Goal: Complete application form

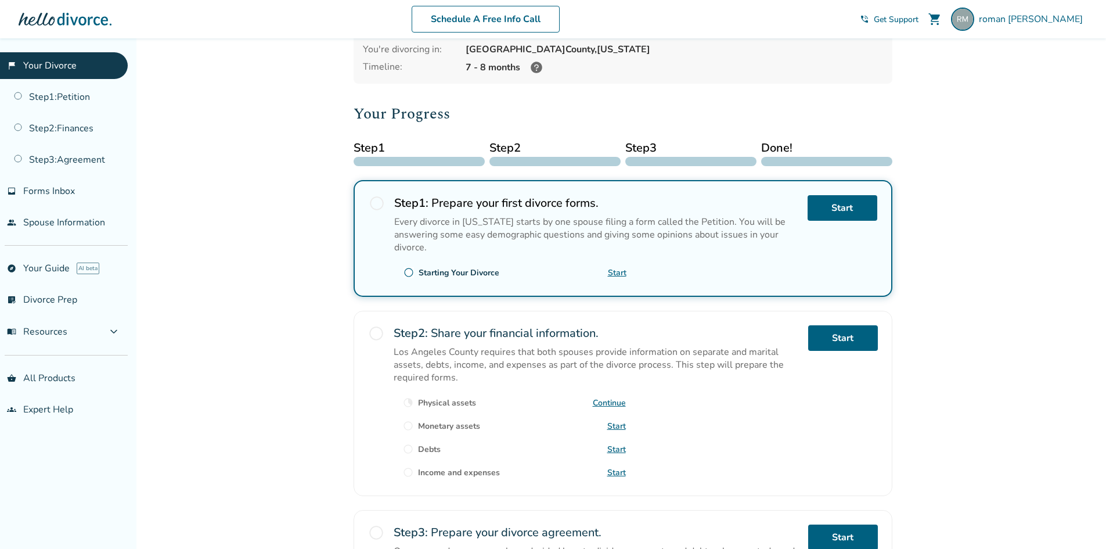
scroll to position [116, 0]
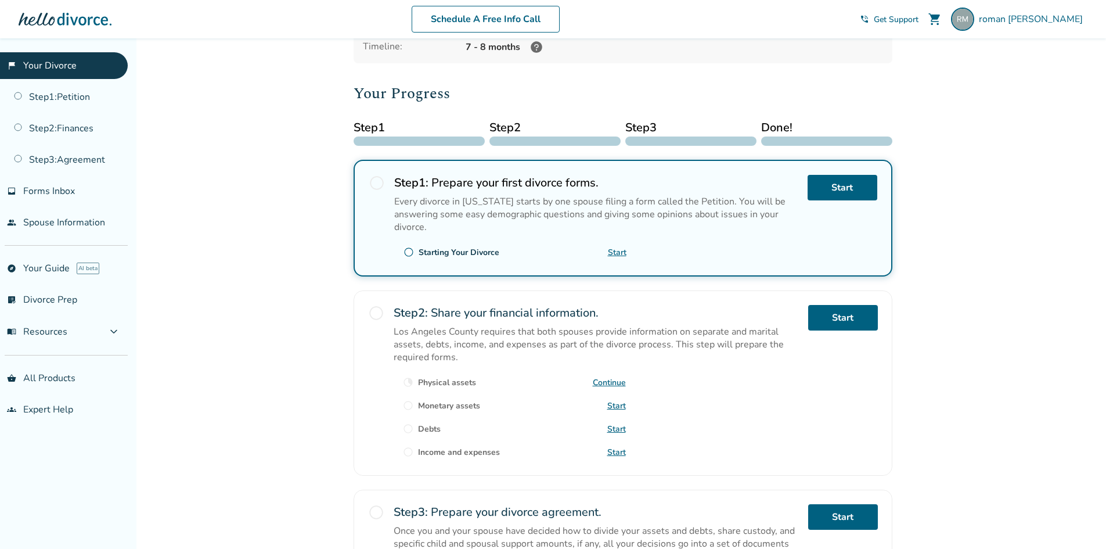
click at [611, 383] on link "Continue" at bounding box center [609, 382] width 33 height 11
click at [918, 22] on span "Get Support" at bounding box center [896, 19] width 45 height 11
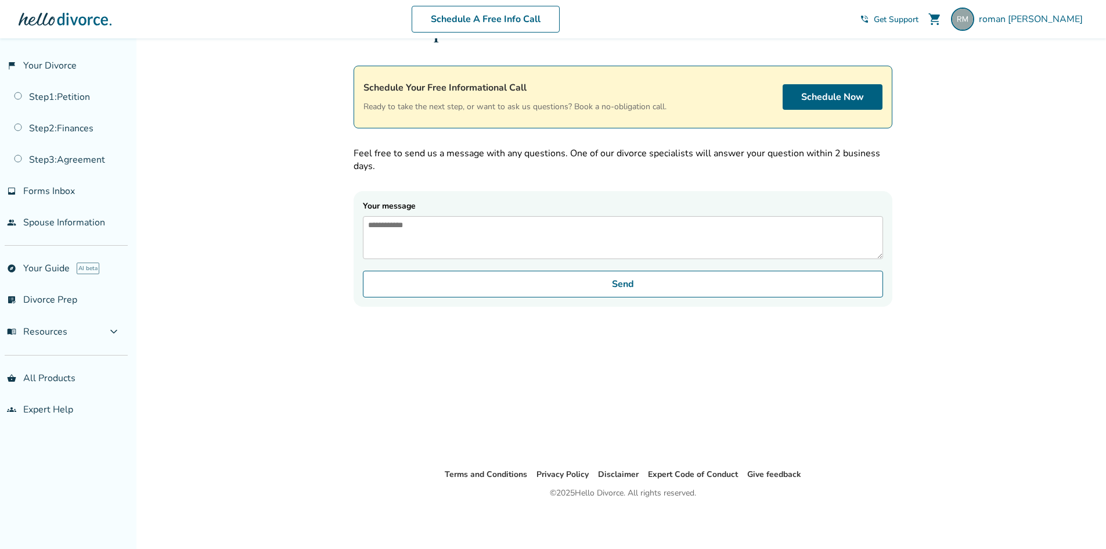
click at [527, 237] on textarea "Your message" at bounding box center [623, 237] width 520 height 43
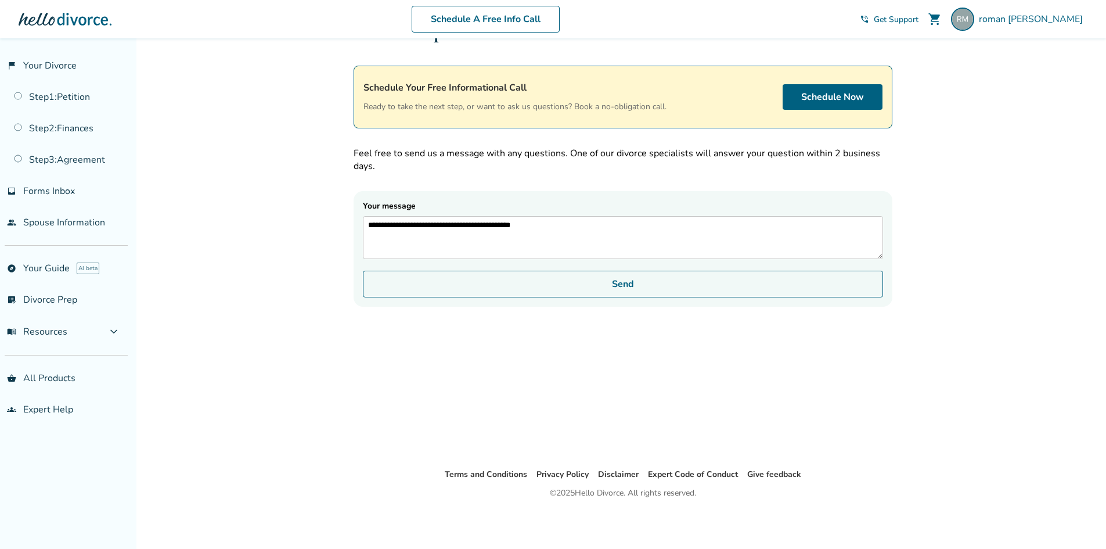
type textarea "**********"
click at [640, 296] on button "Send" at bounding box center [623, 284] width 520 height 27
click at [644, 294] on button "Send" at bounding box center [623, 284] width 520 height 27
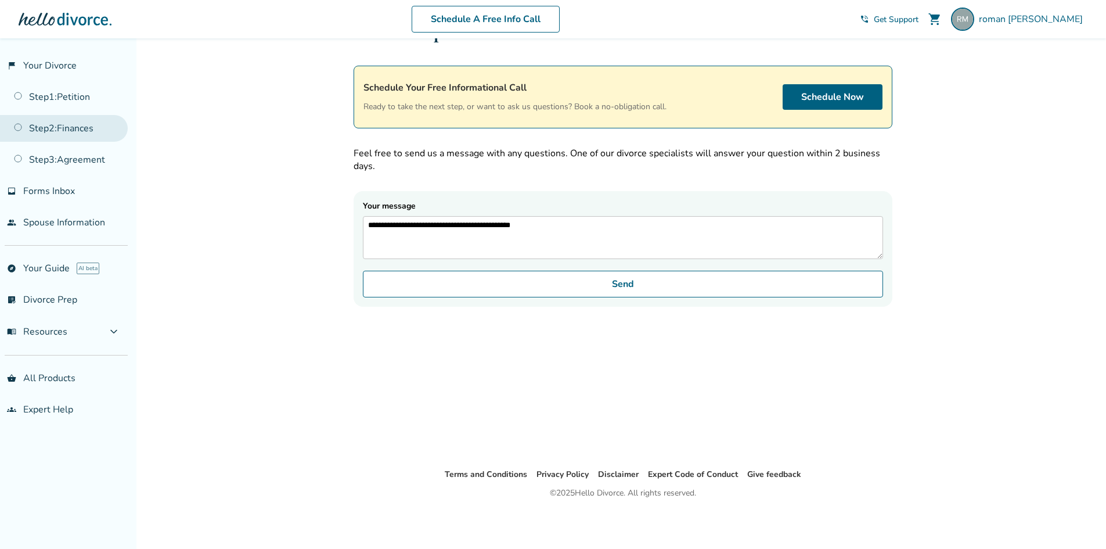
click at [38, 127] on link "Step 2 : Finances" at bounding box center [64, 128] width 128 height 27
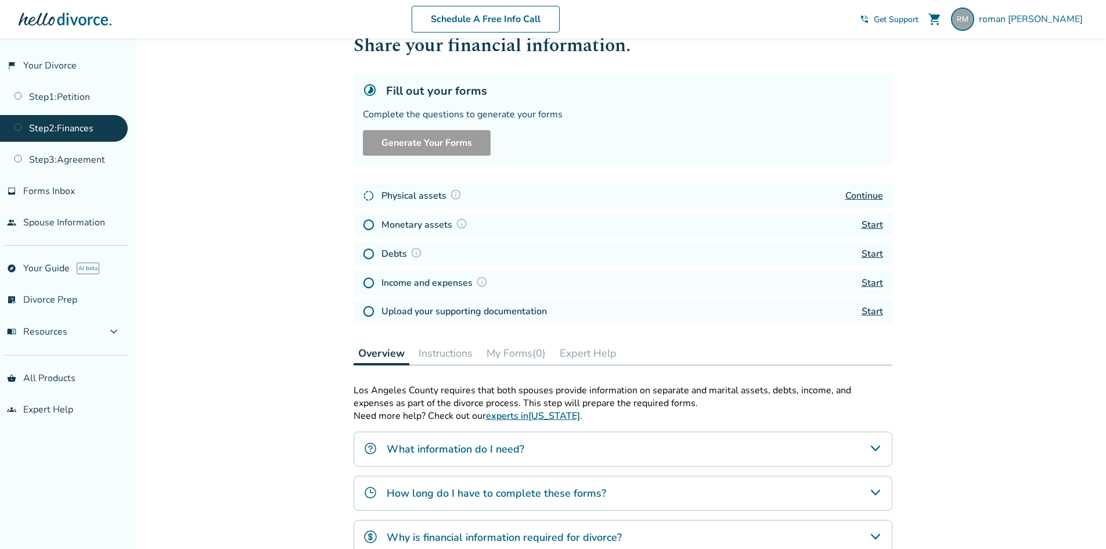
click at [871, 224] on link "Start" at bounding box center [872, 224] width 21 height 13
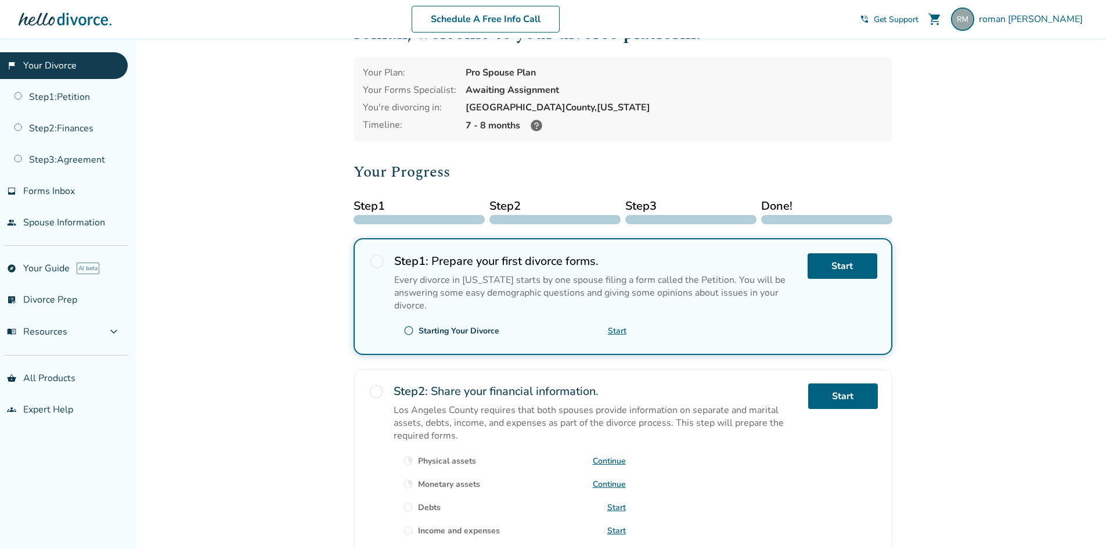
scroll to position [58, 0]
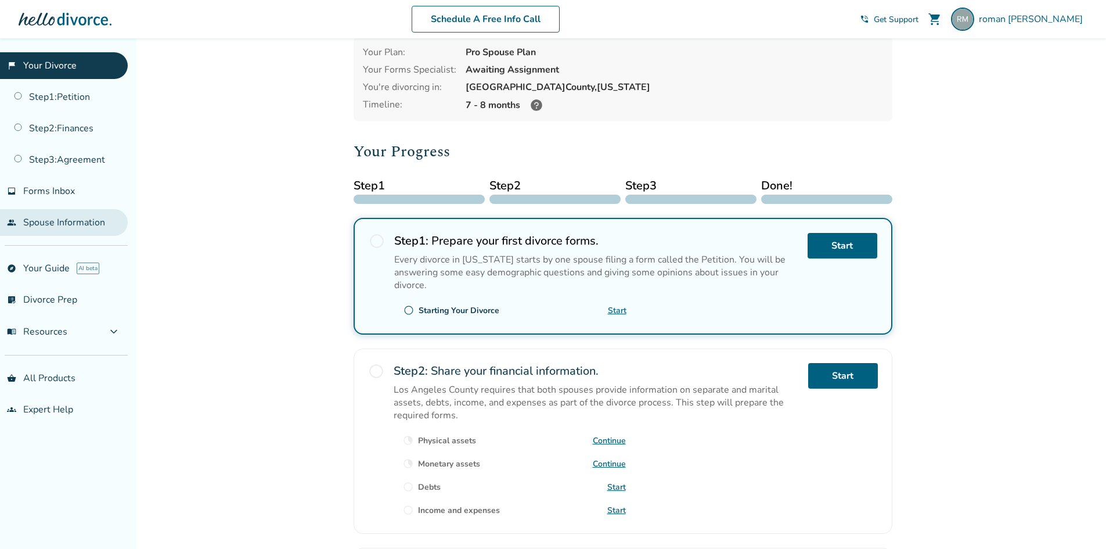
click at [76, 224] on link "people Spouse Information" at bounding box center [64, 222] width 128 height 27
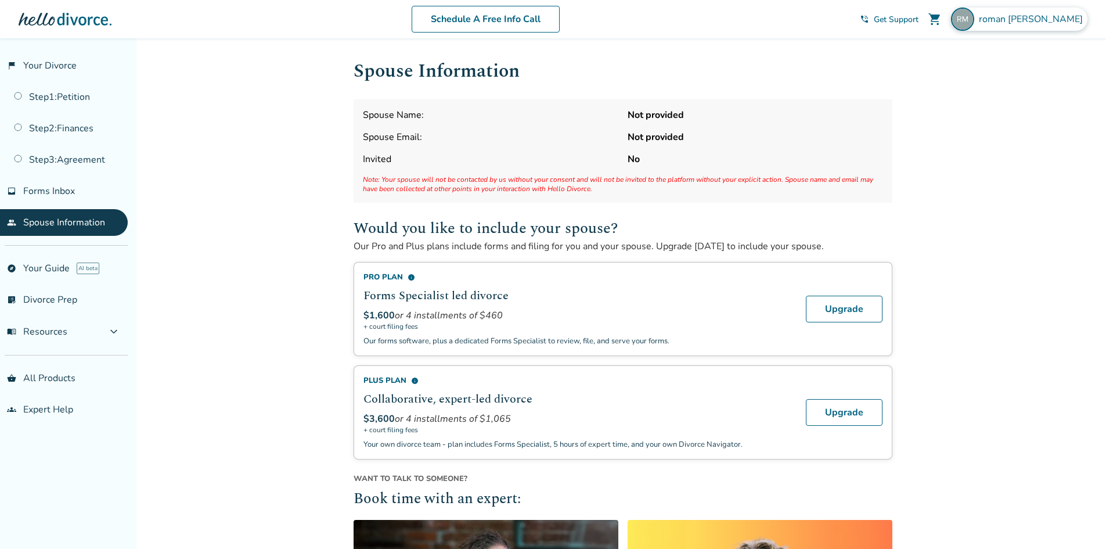
click at [1028, 23] on span "roman Meneses" at bounding box center [1033, 19] width 109 height 13
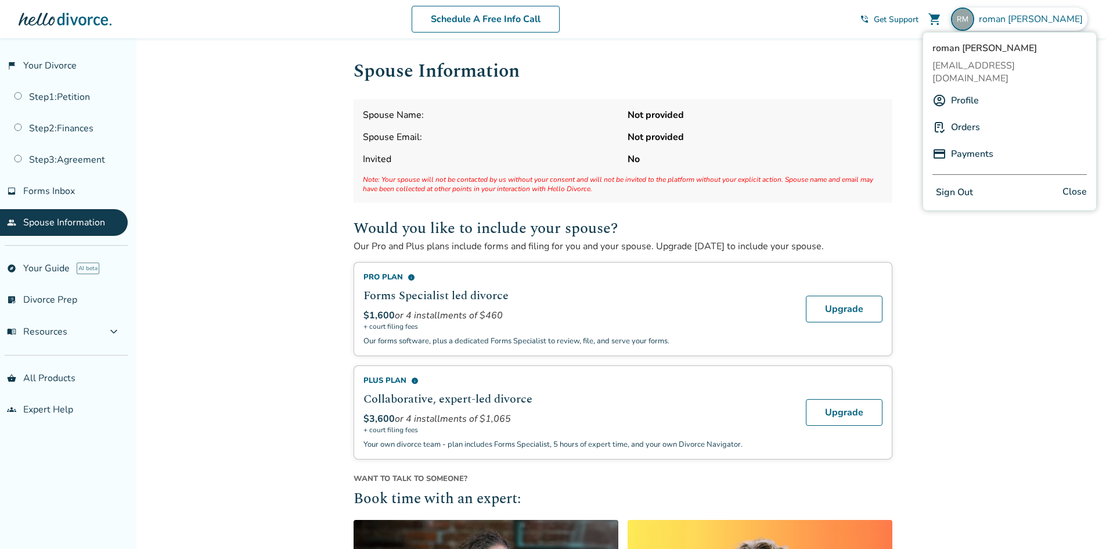
click at [961, 184] on button "Sign Out" at bounding box center [954, 192] width 44 height 17
